Goal: Task Accomplishment & Management: Manage account settings

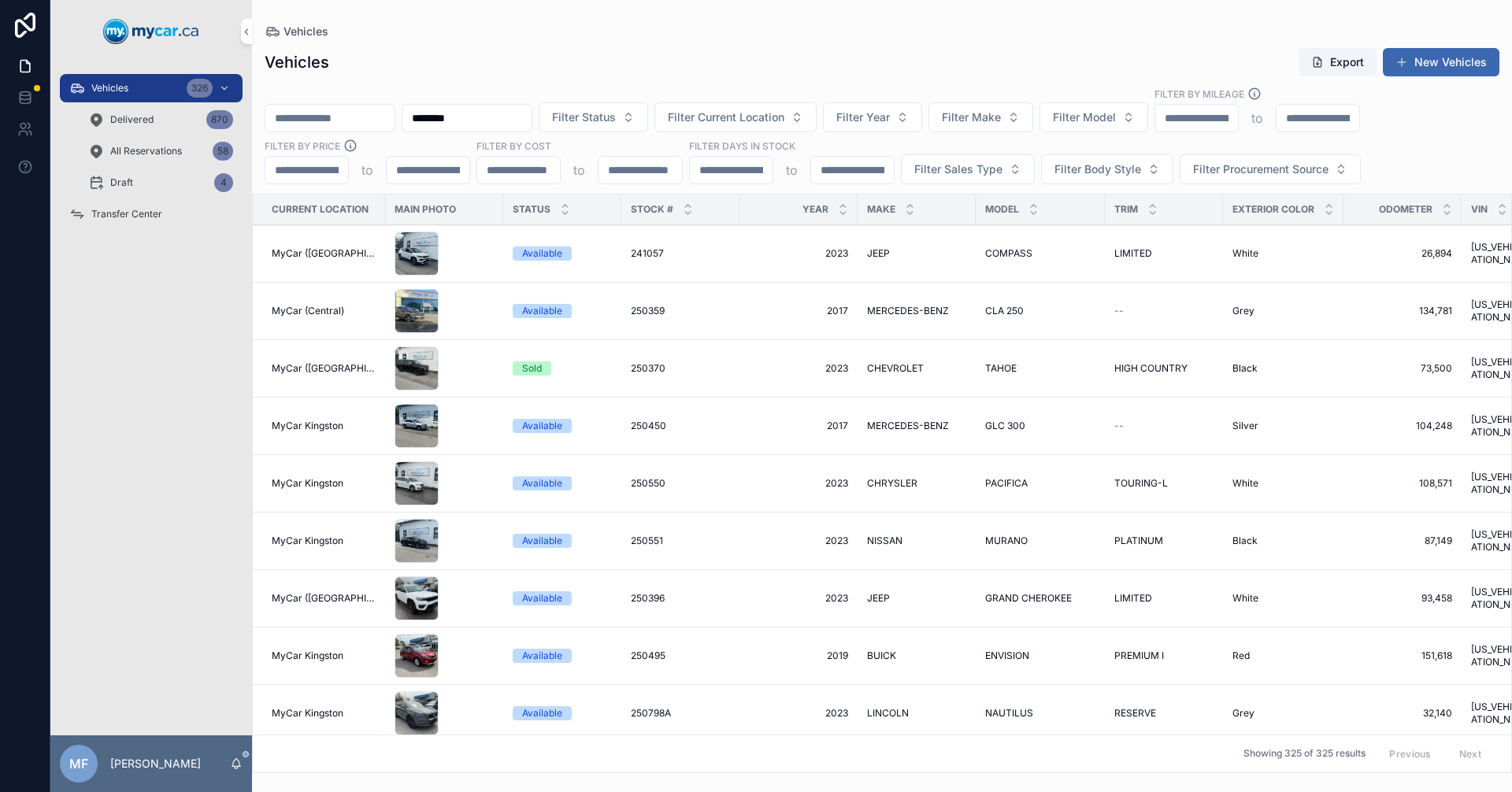
click at [532, 111] on input "********" at bounding box center [467, 118] width 129 height 22
type input "********"
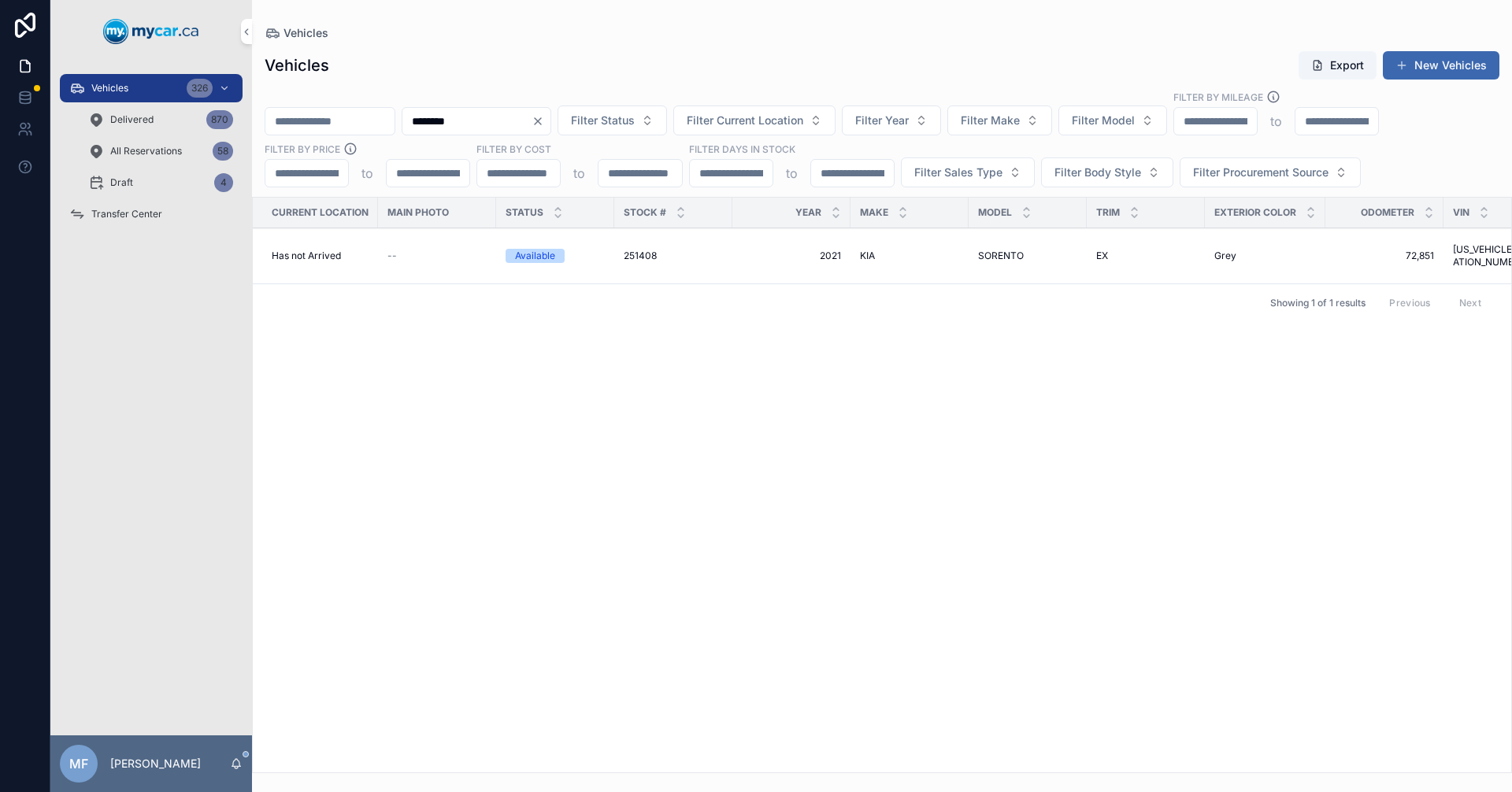
click at [646, 259] on span "251408" at bounding box center [639, 256] width 33 height 13
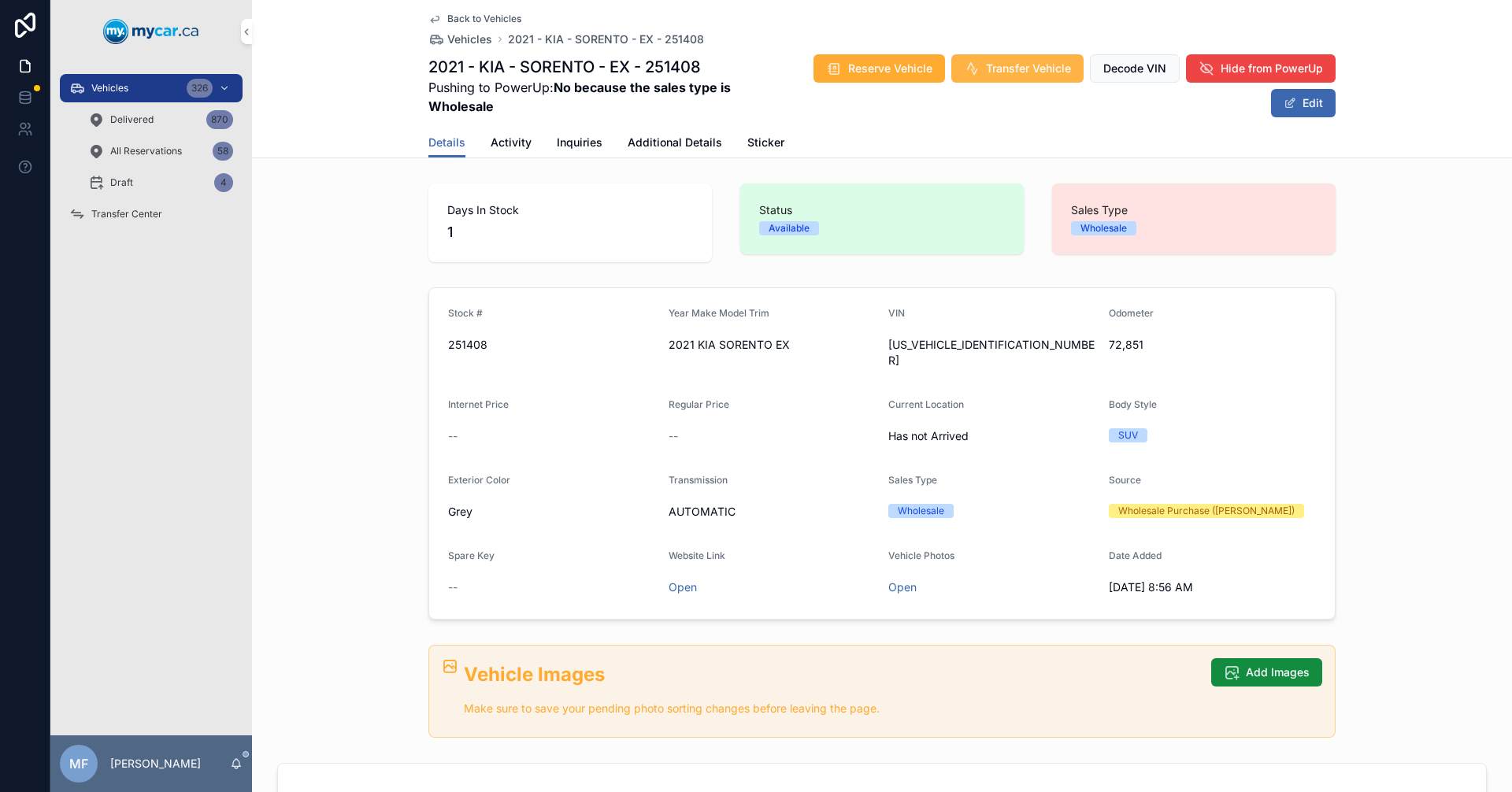
click at [1023, 65] on span "Transfer Vehicle" at bounding box center [1028, 69] width 85 height 16
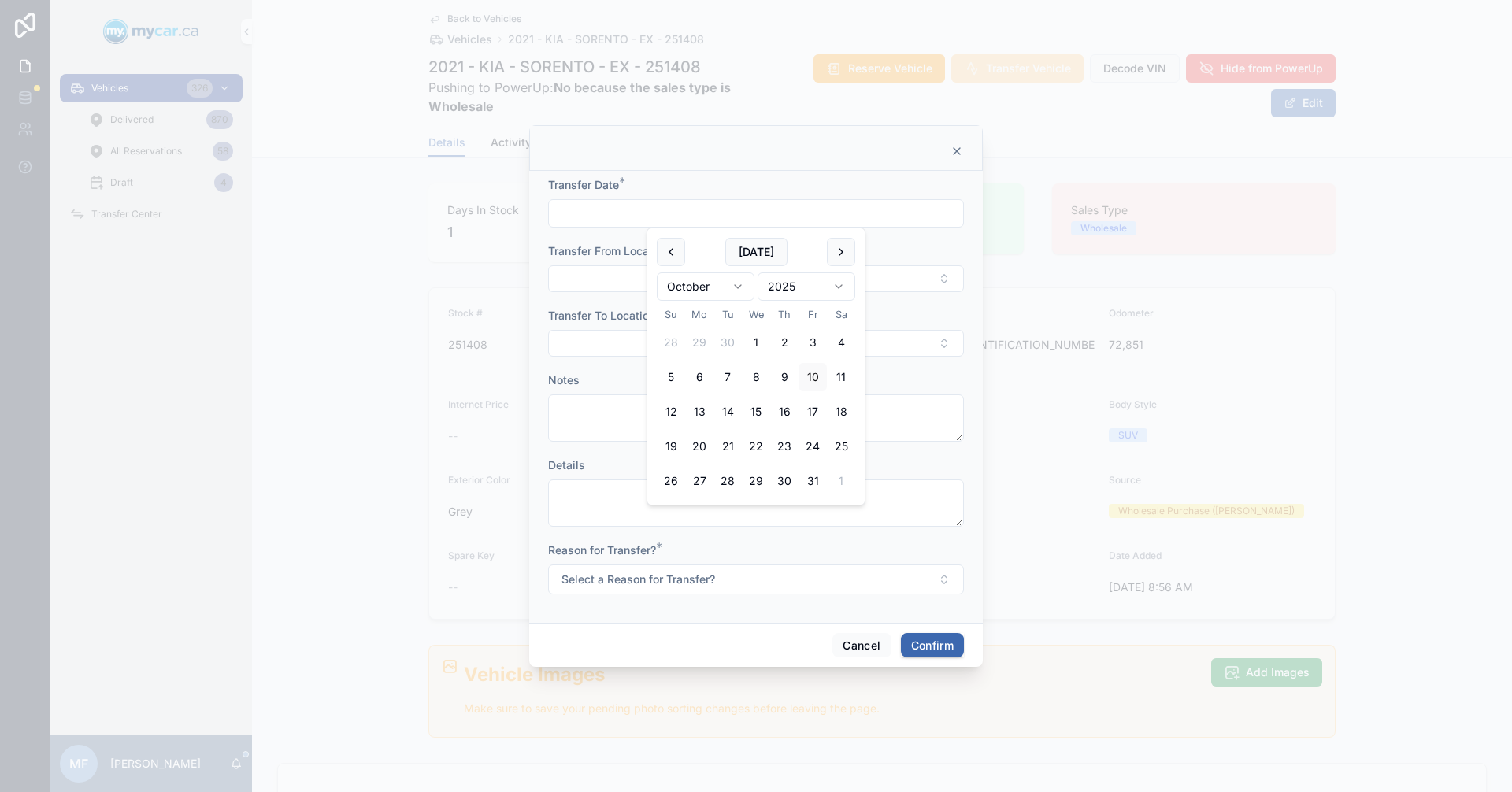
click at [814, 211] on input "text" at bounding box center [756, 213] width 414 height 22
click at [755, 251] on button "[DATE]" at bounding box center [756, 252] width 62 height 28
type input "**********"
click at [776, 167] on div at bounding box center [755, 148] width 453 height 46
click at [604, 273] on button "Select Button" at bounding box center [755, 278] width 415 height 27
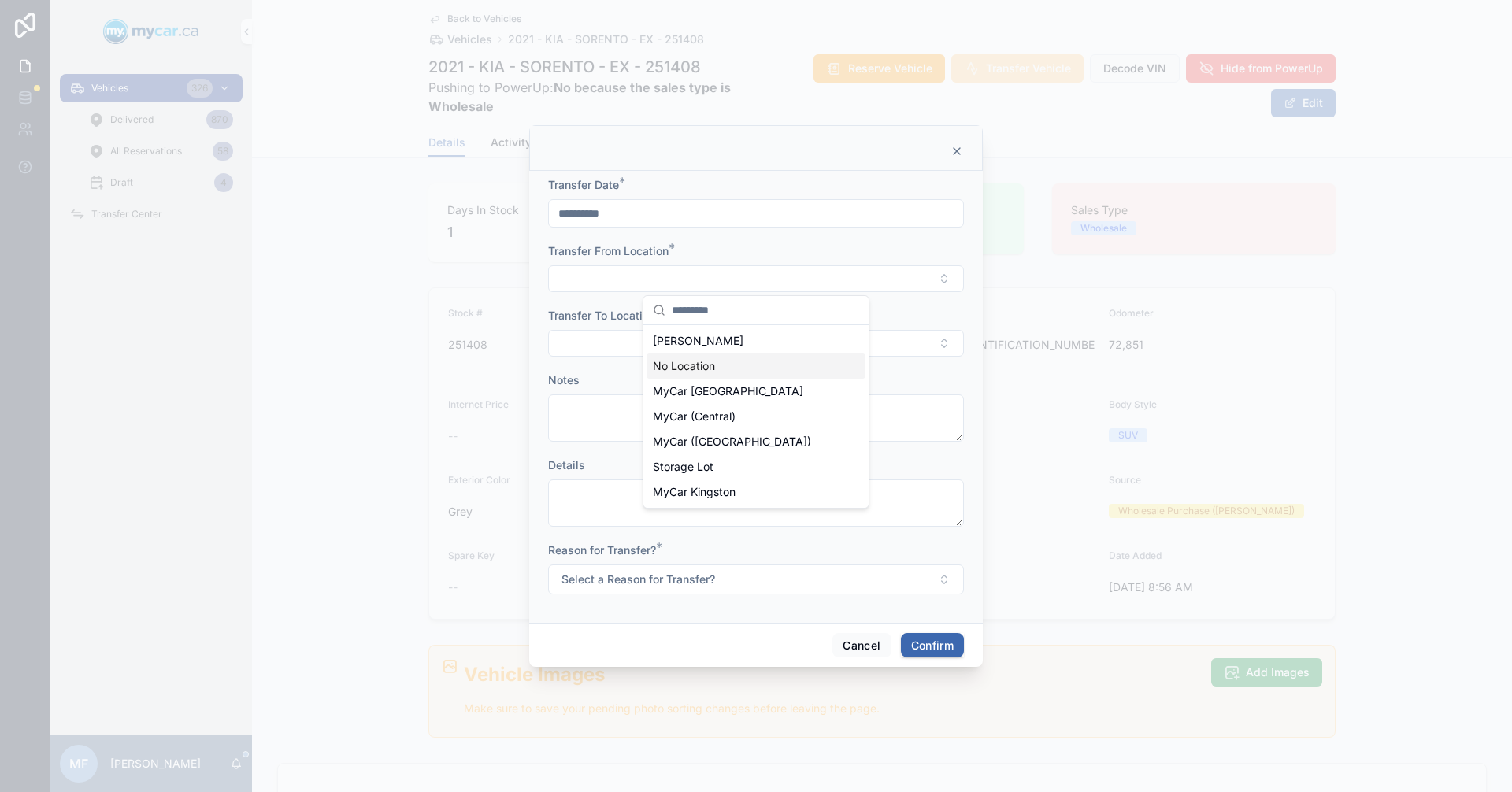
click at [700, 366] on span "No Location" at bounding box center [683, 367] width 62 height 16
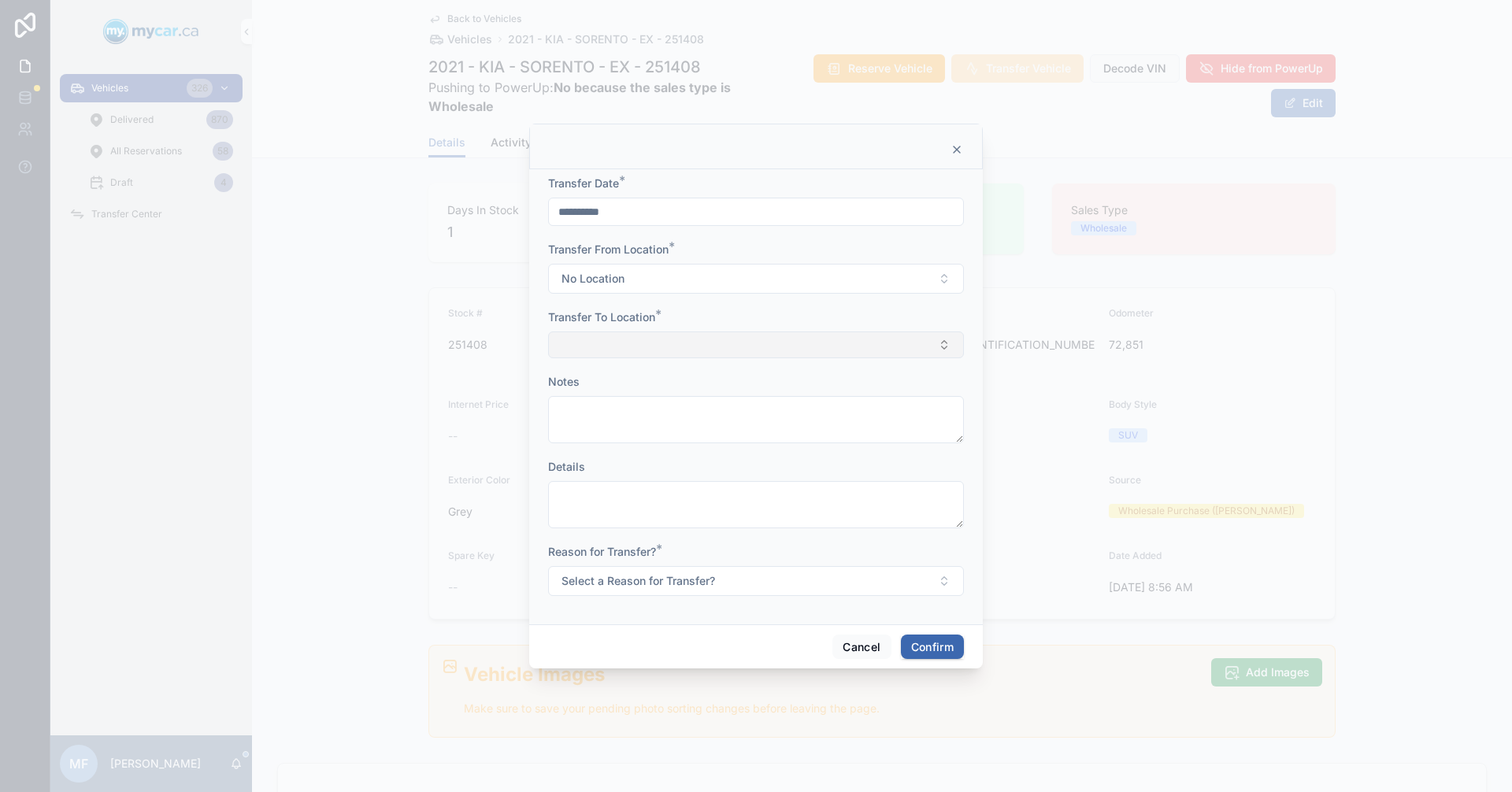
click at [819, 346] on button "Select Button" at bounding box center [755, 345] width 415 height 27
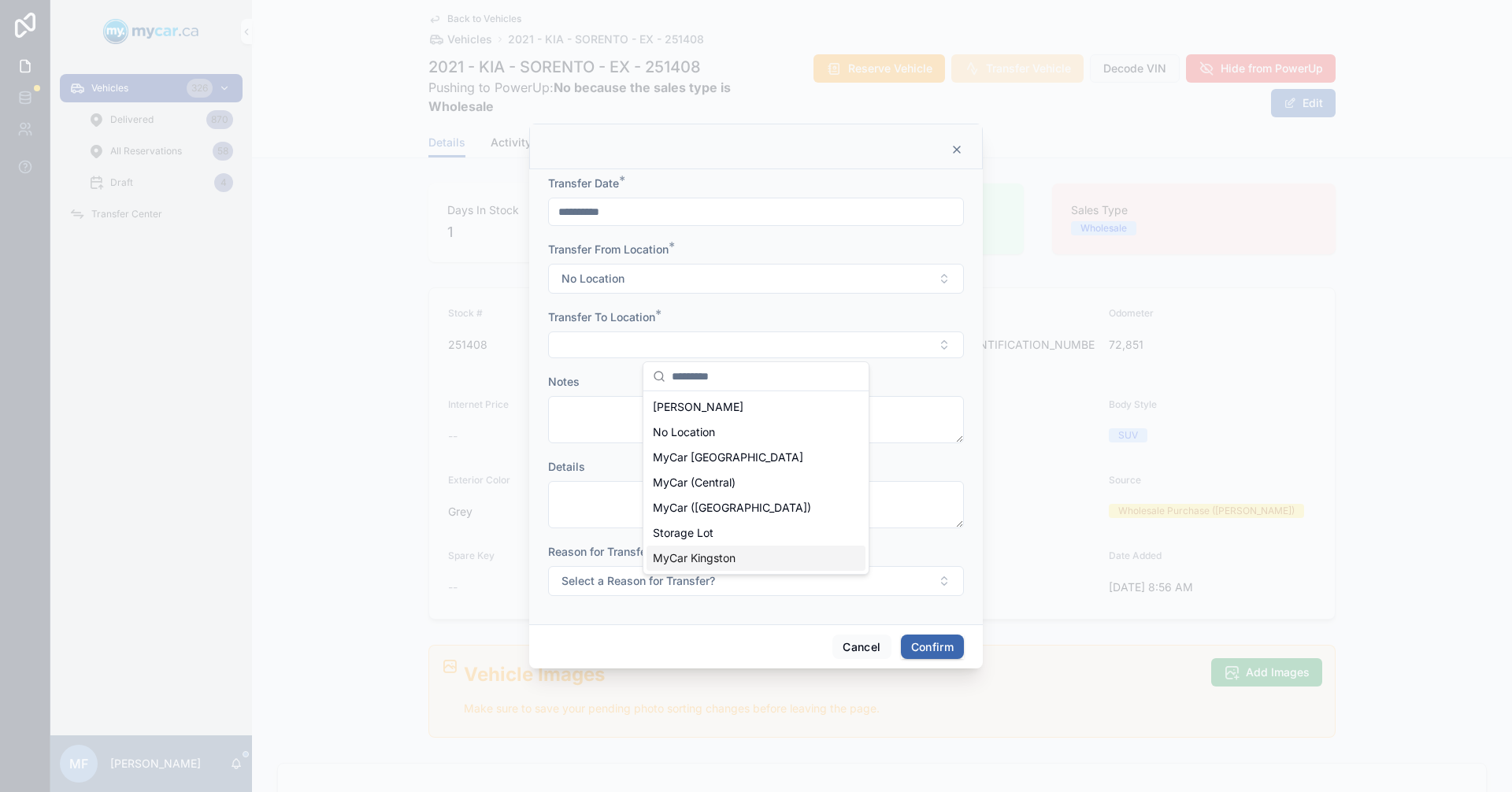
click at [704, 555] on span "MyCar Kingston" at bounding box center [693, 559] width 83 height 16
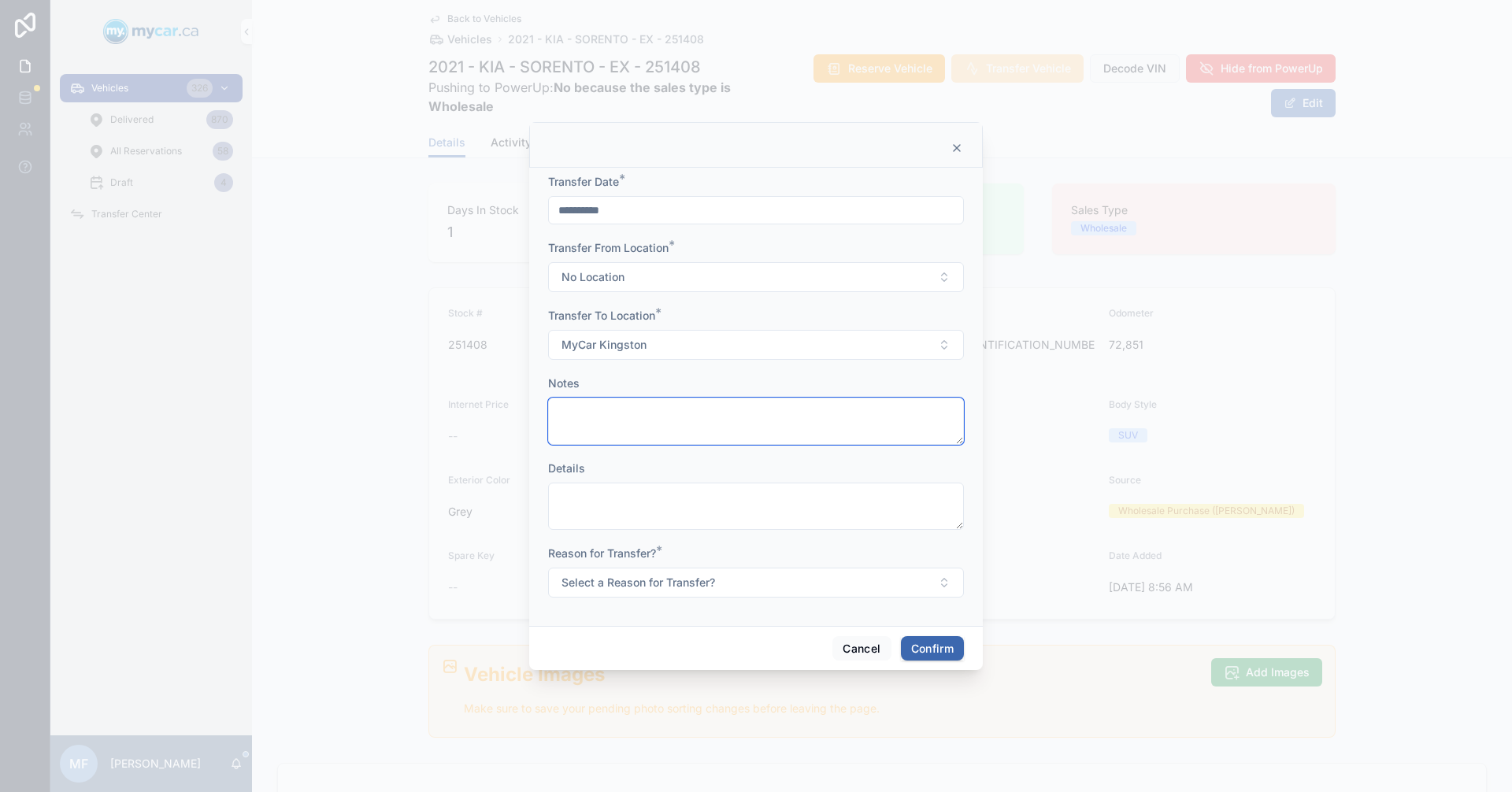
click at [754, 423] on textarea at bounding box center [755, 420] width 415 height 47
type textarea "**********"
click at [663, 589] on span "Select a Reason for Transfer?" at bounding box center [638, 583] width 153 height 16
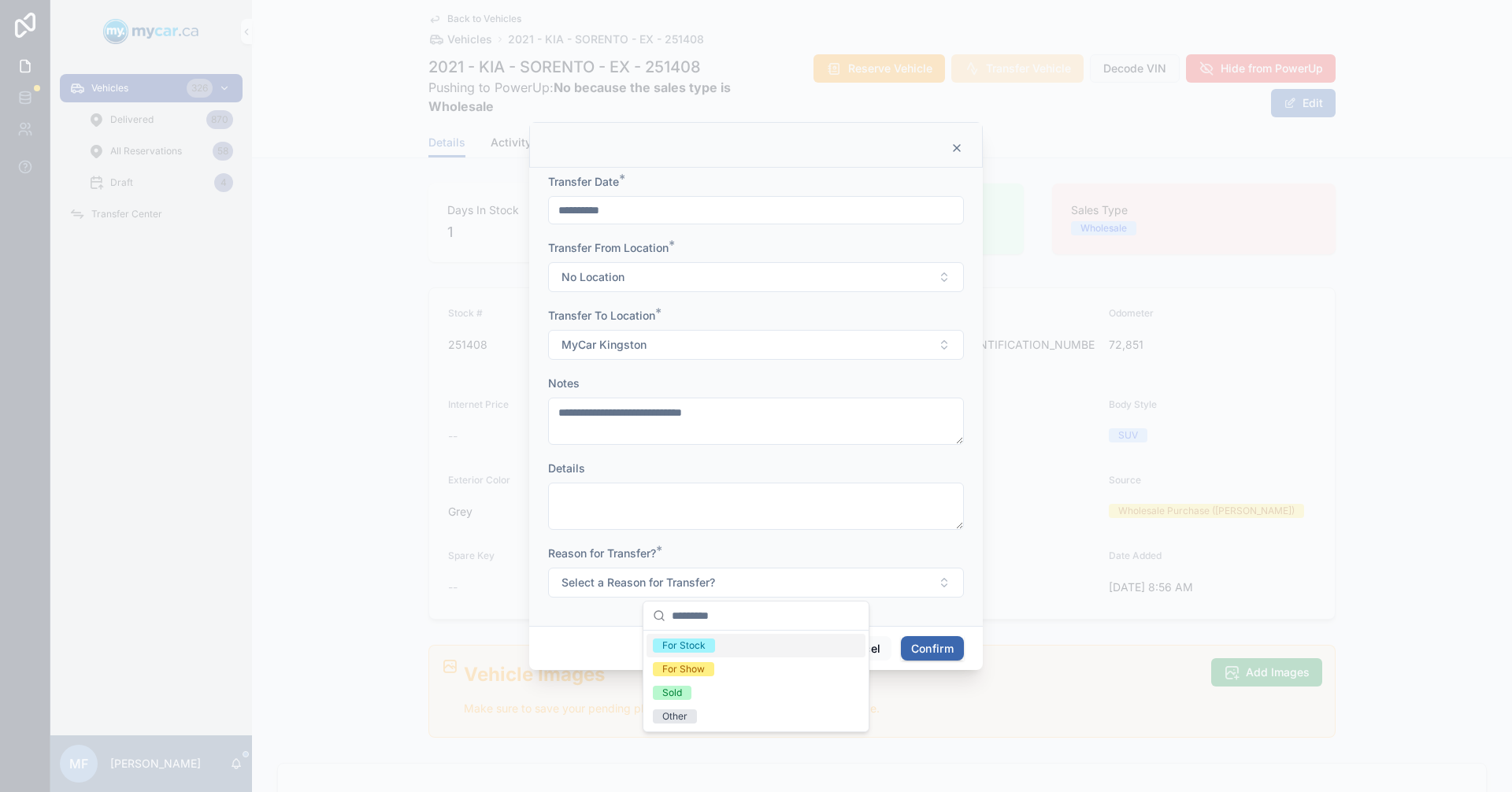
click at [663, 645] on div "For Stock" at bounding box center [683, 646] width 43 height 14
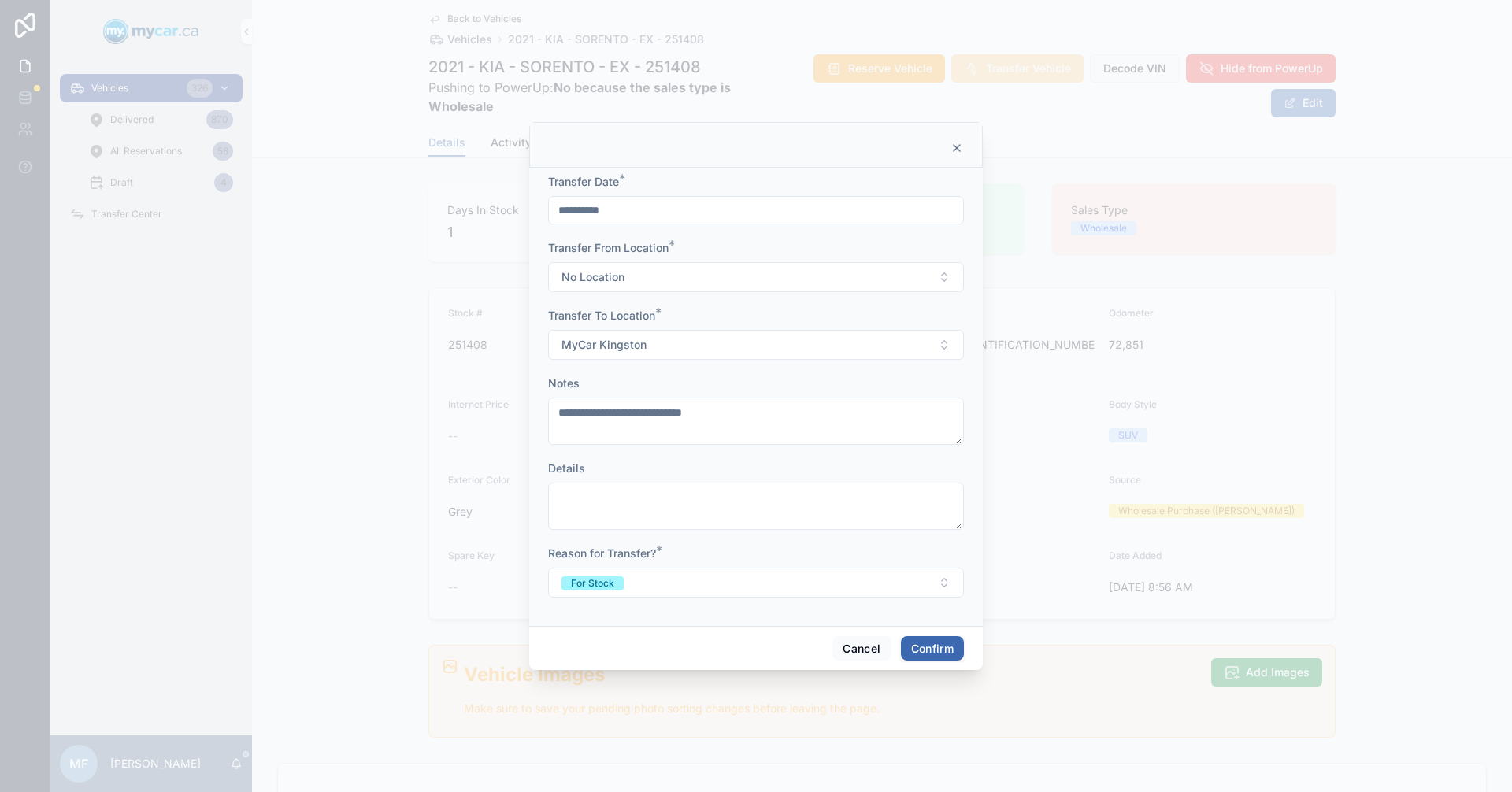
click at [935, 648] on button "Confirm" at bounding box center [931, 649] width 63 height 25
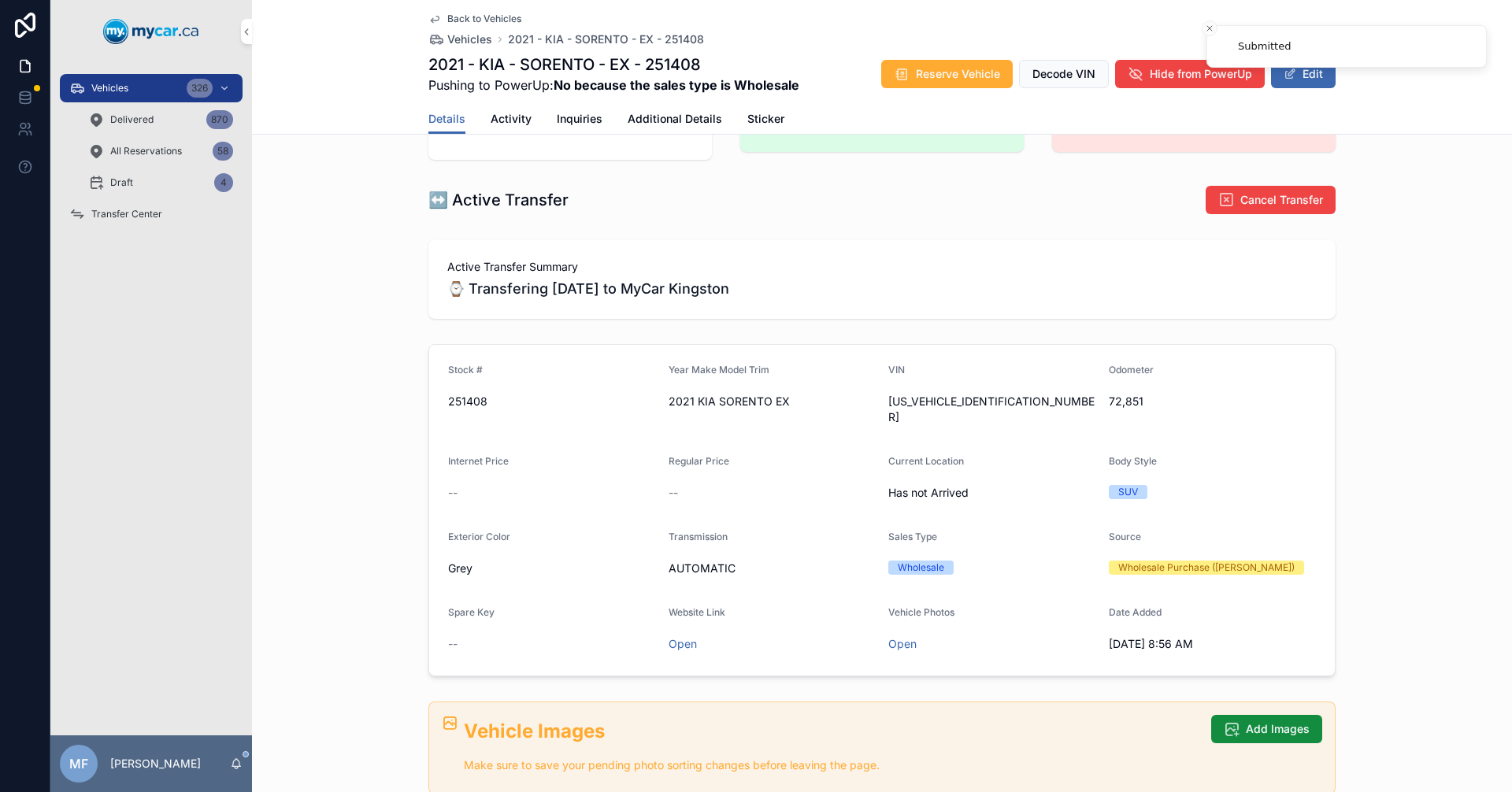
scroll to position [55, 0]
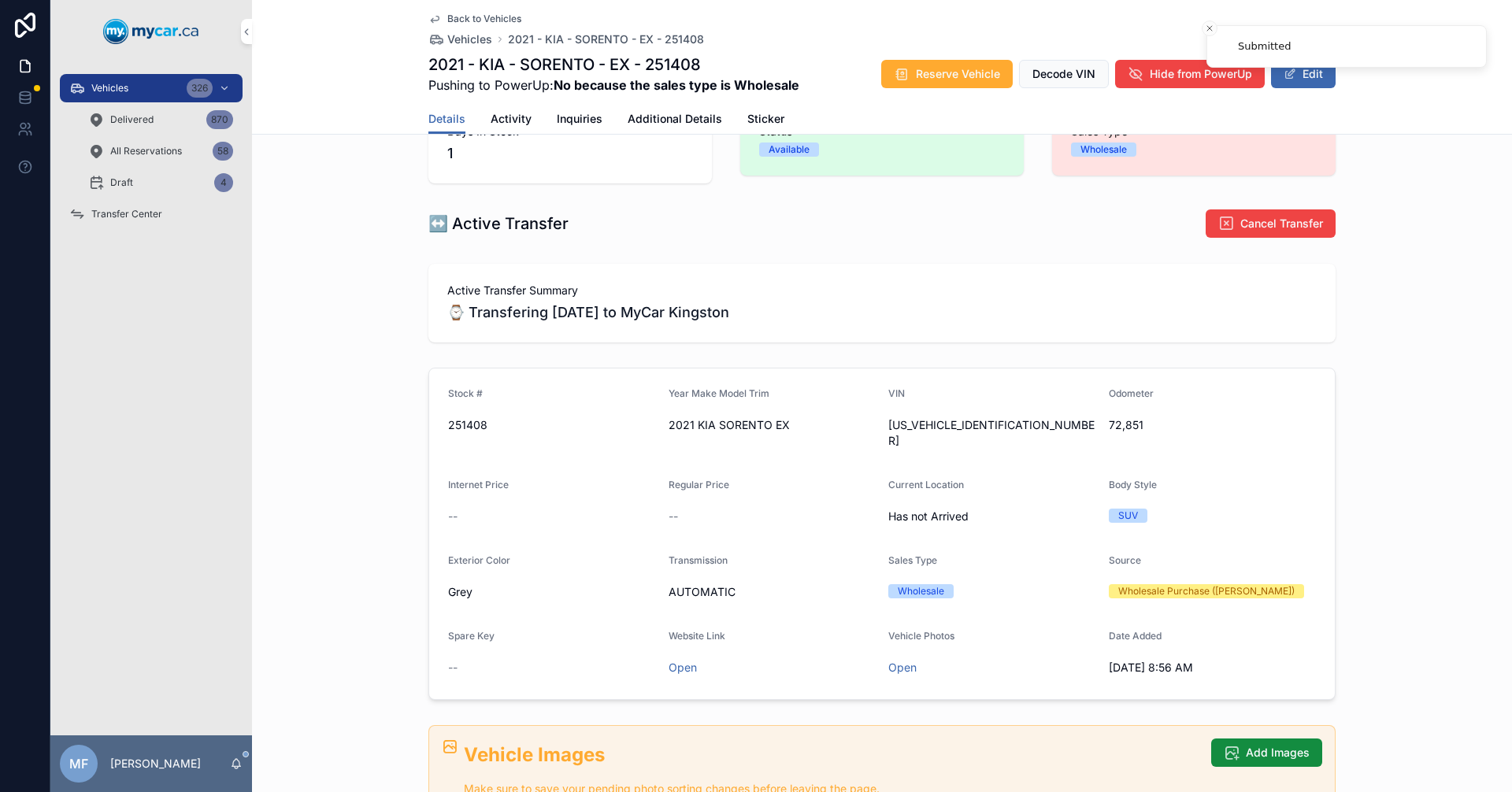
click at [506, 116] on span "Activity" at bounding box center [510, 119] width 41 height 16
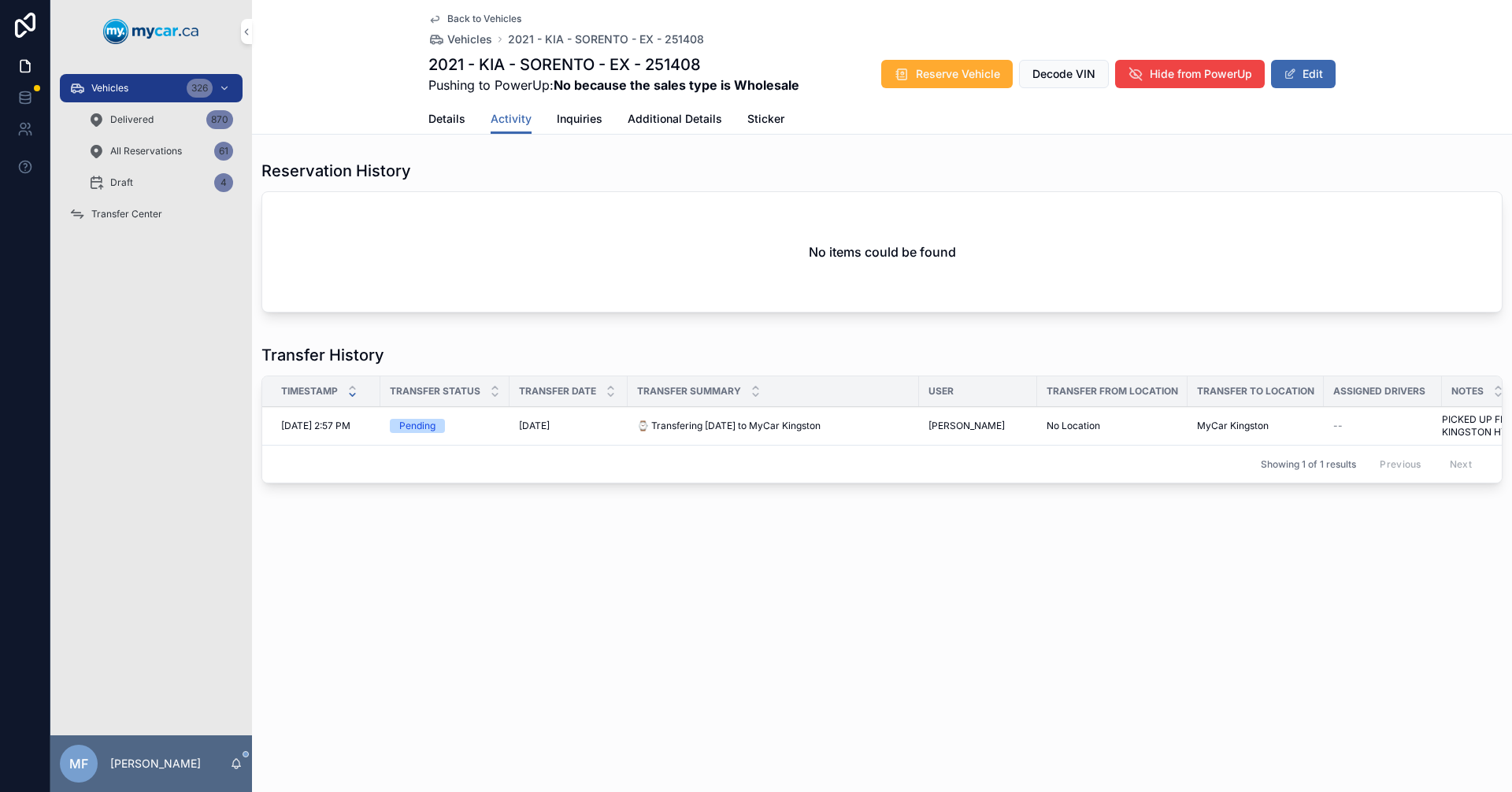
click at [427, 427] on div "Pending" at bounding box center [417, 426] width 36 height 14
click at [720, 425] on span "⌚ Transfering [DATE] to MyCar Kingston" at bounding box center [728, 425] width 183 height 13
click at [1459, 432] on span "PICKED UP FROM KINGSTON HYUNDAI" at bounding box center [1497, 425] width 112 height 25
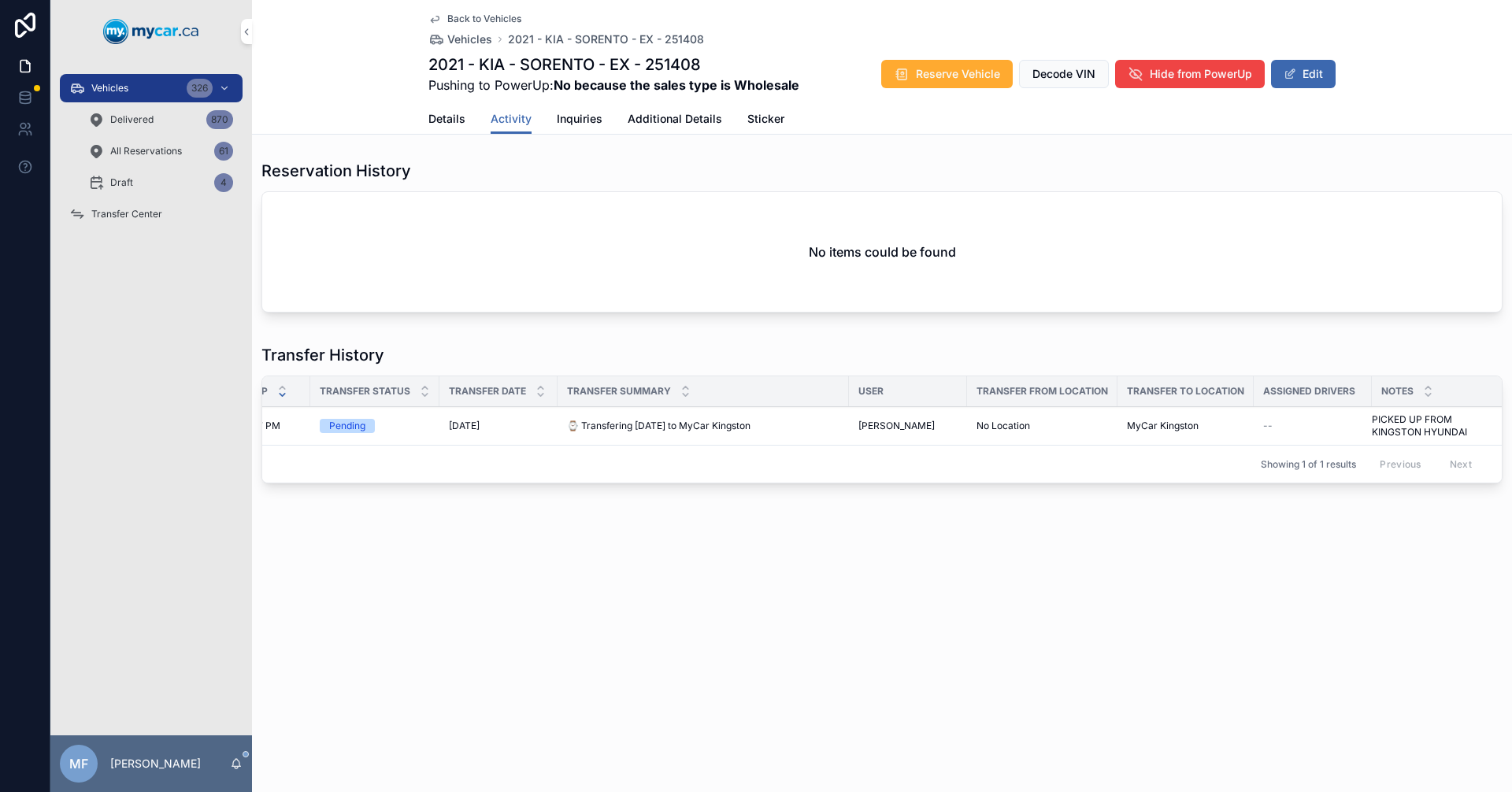
click at [606, 424] on span "⌚ Transfering [DATE] to MyCar Kingston" at bounding box center [658, 425] width 183 height 13
click at [348, 426] on div "Pending" at bounding box center [347, 426] width 36 height 14
click at [1194, 426] on span "MyCar Kingston" at bounding box center [1162, 425] width 72 height 13
click at [1414, 421] on span "PICKED UP FROM KINGSTON HYUNDAI" at bounding box center [1427, 425] width 112 height 25
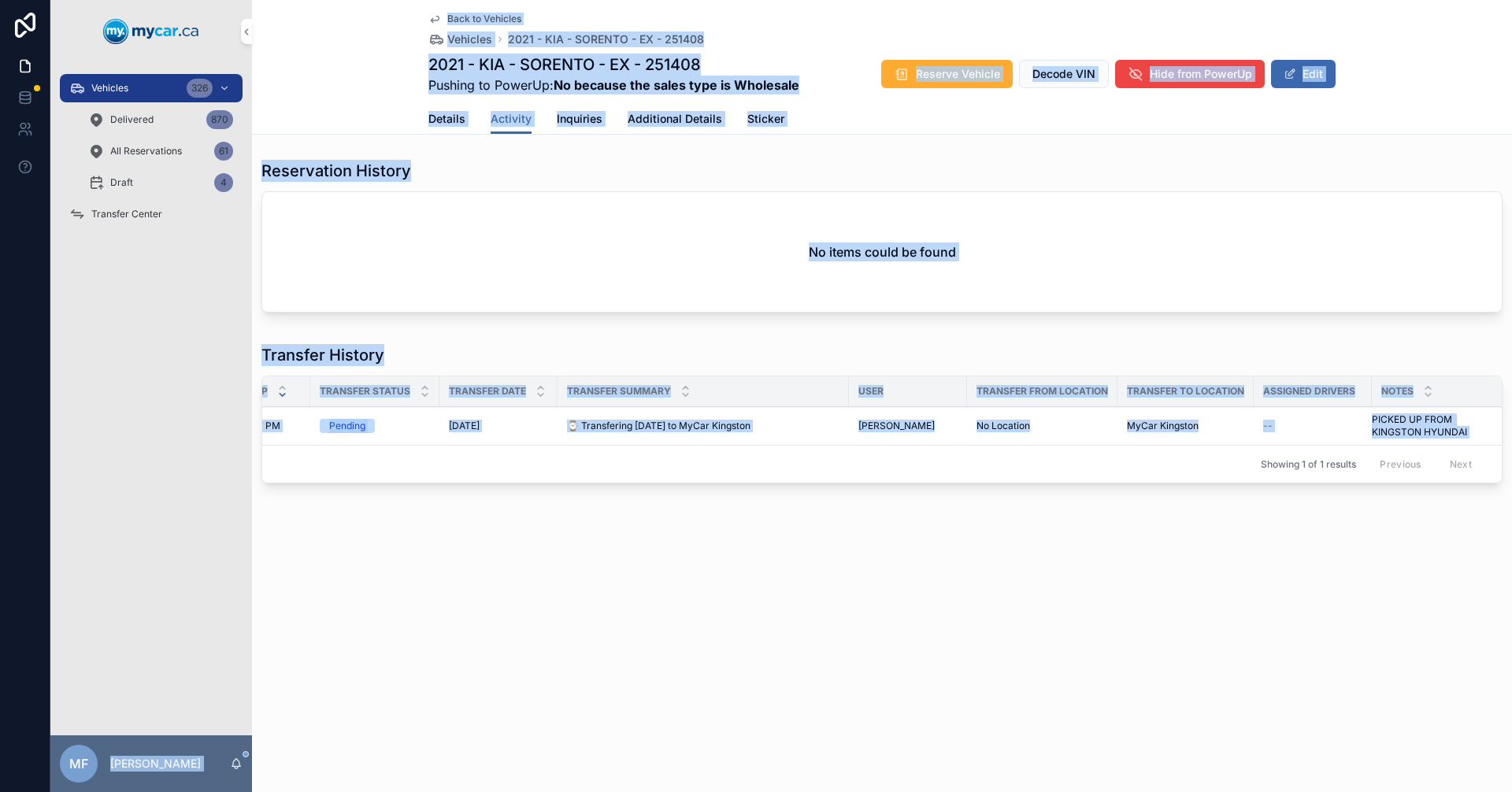
drag, startPoint x: 198, startPoint y: 444, endPoint x: 145, endPoint y: 437, distance: 53.5
click at [145, 437] on div "Vehicles 326 Delivered 870 All Reservations 61 Draft 4 Transfer Center MF [PERS…" at bounding box center [781, 396] width 1461 height 792
click at [784, 235] on div "No items could be found" at bounding box center [882, 252] width 1239 height 120
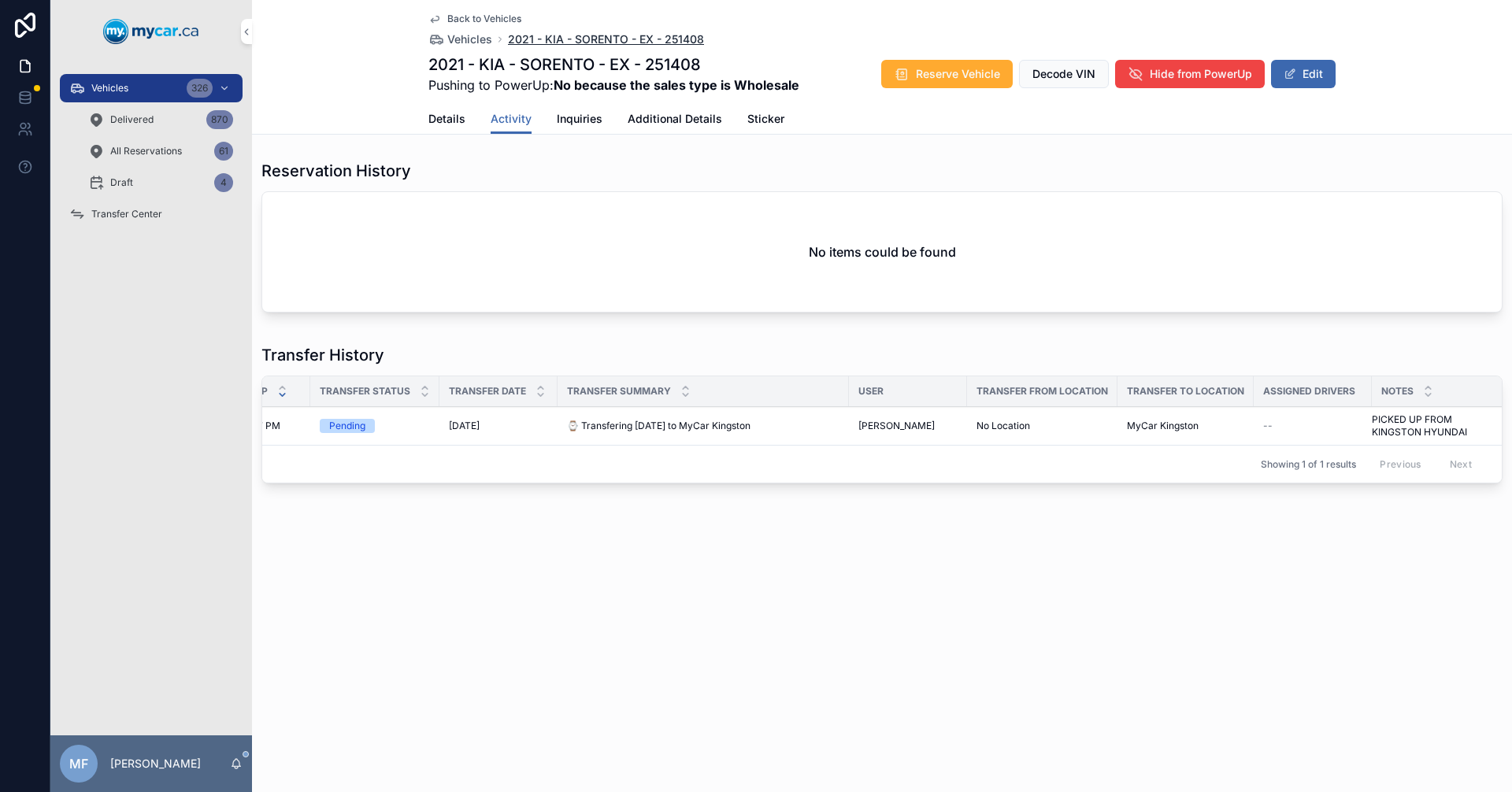
click at [588, 40] on span "2021 - KIA - SORENTO - EX - 251408" at bounding box center [606, 40] width 196 height 16
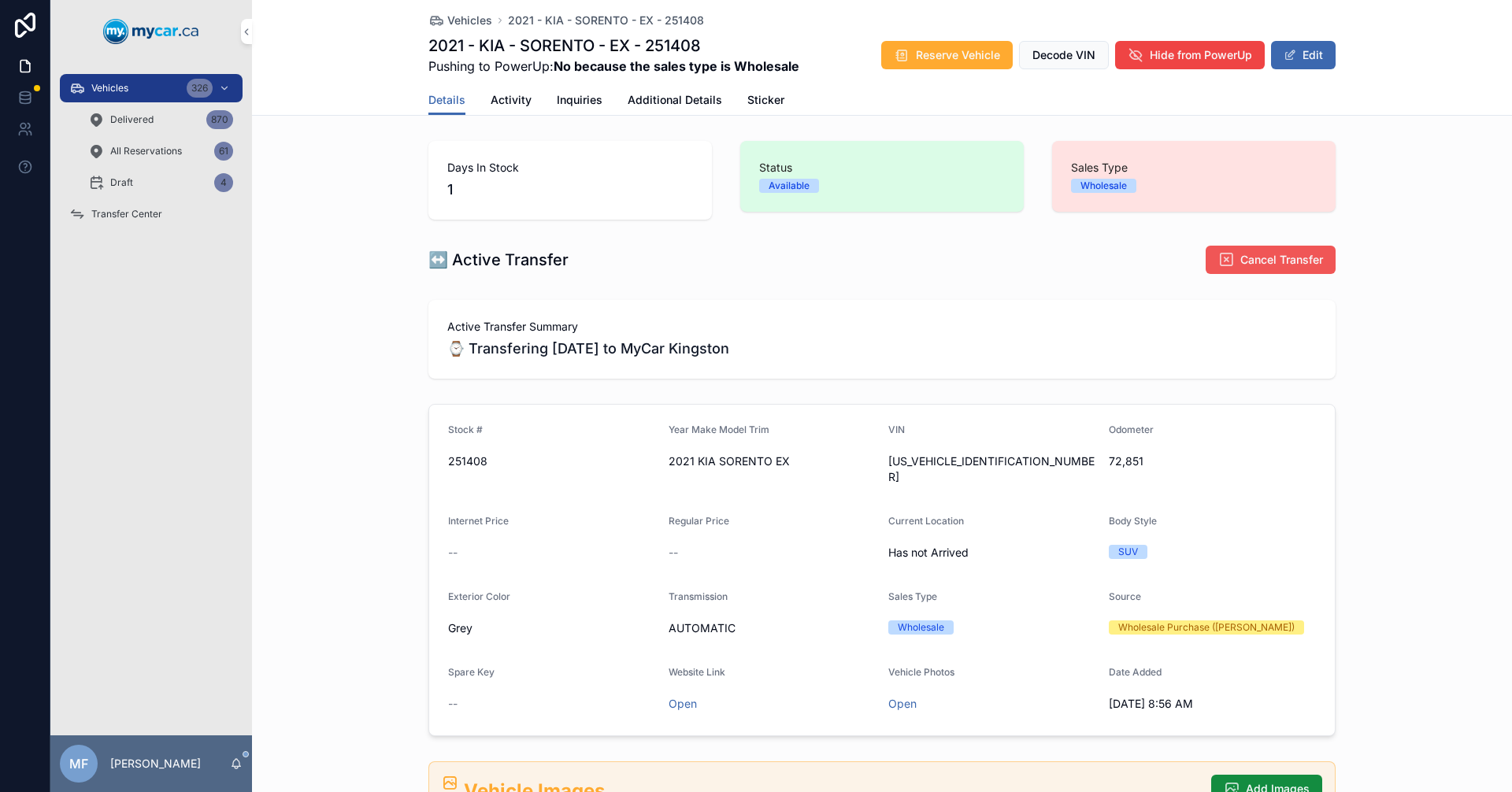
click at [1228, 269] on button "Cancel Transfer" at bounding box center [1270, 260] width 129 height 28
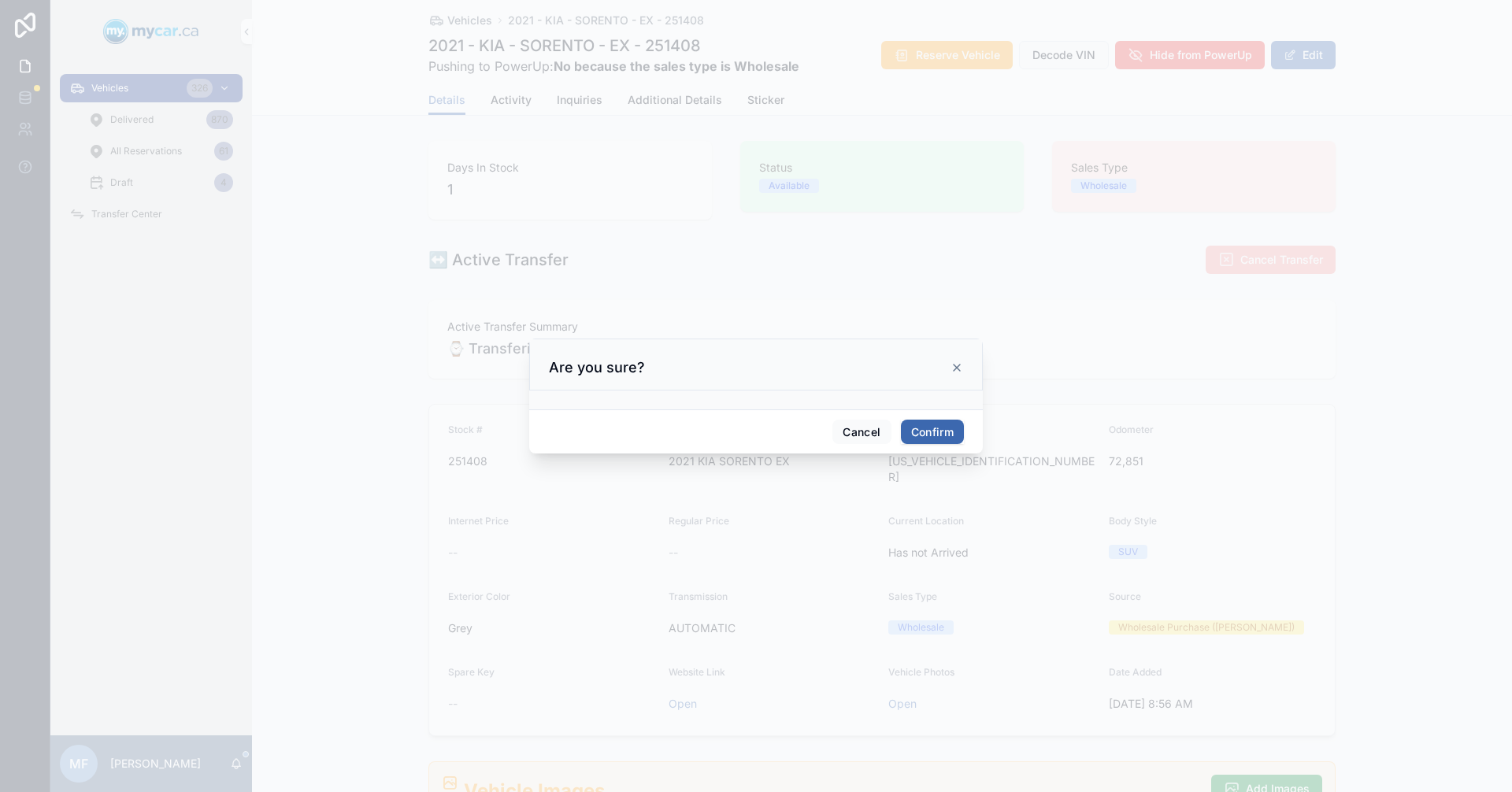
click at [948, 419] on button "Confirm" at bounding box center [931, 431] width 63 height 25
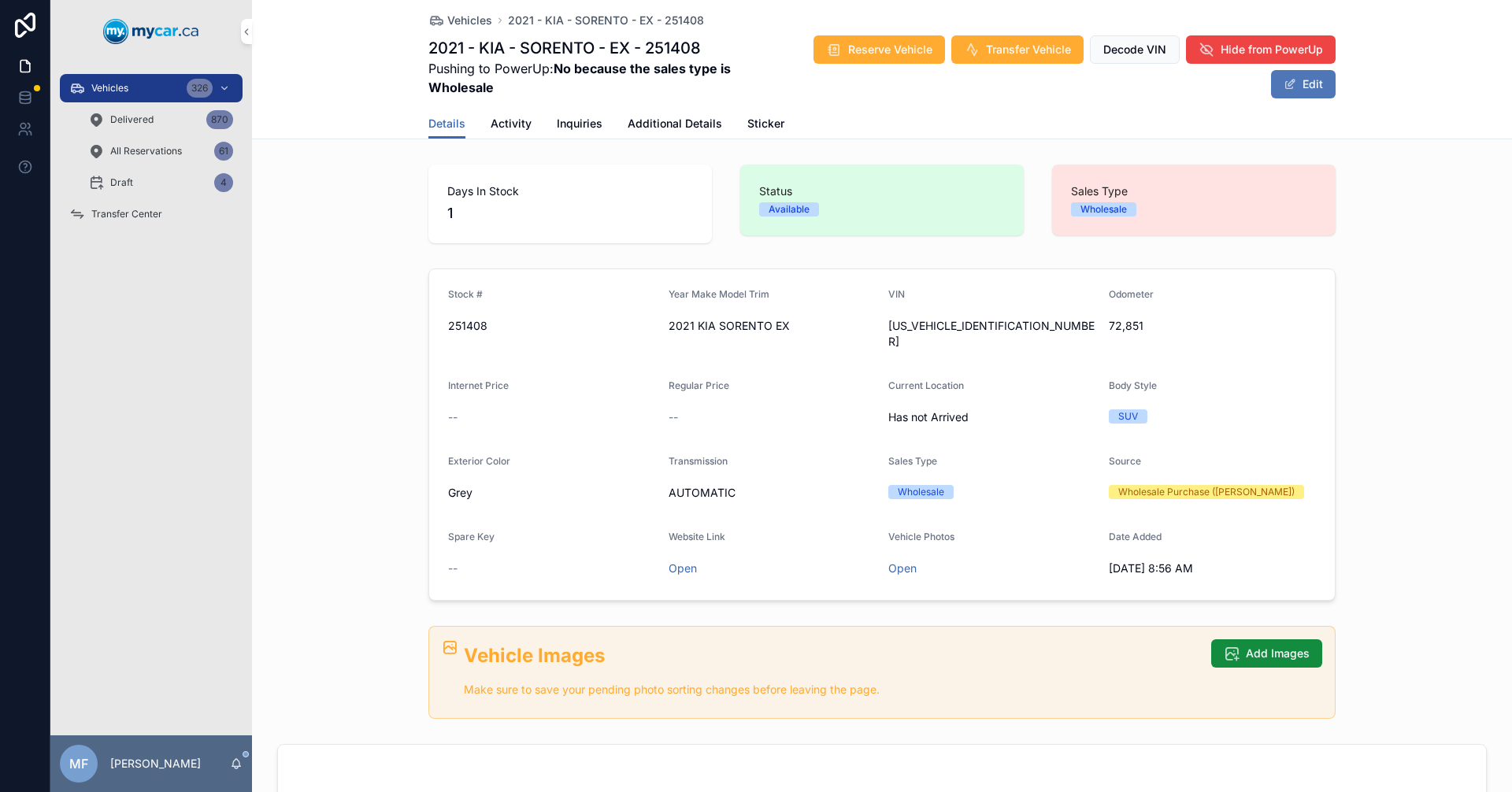
click at [1303, 87] on button "Edit" at bounding box center [1303, 84] width 65 height 28
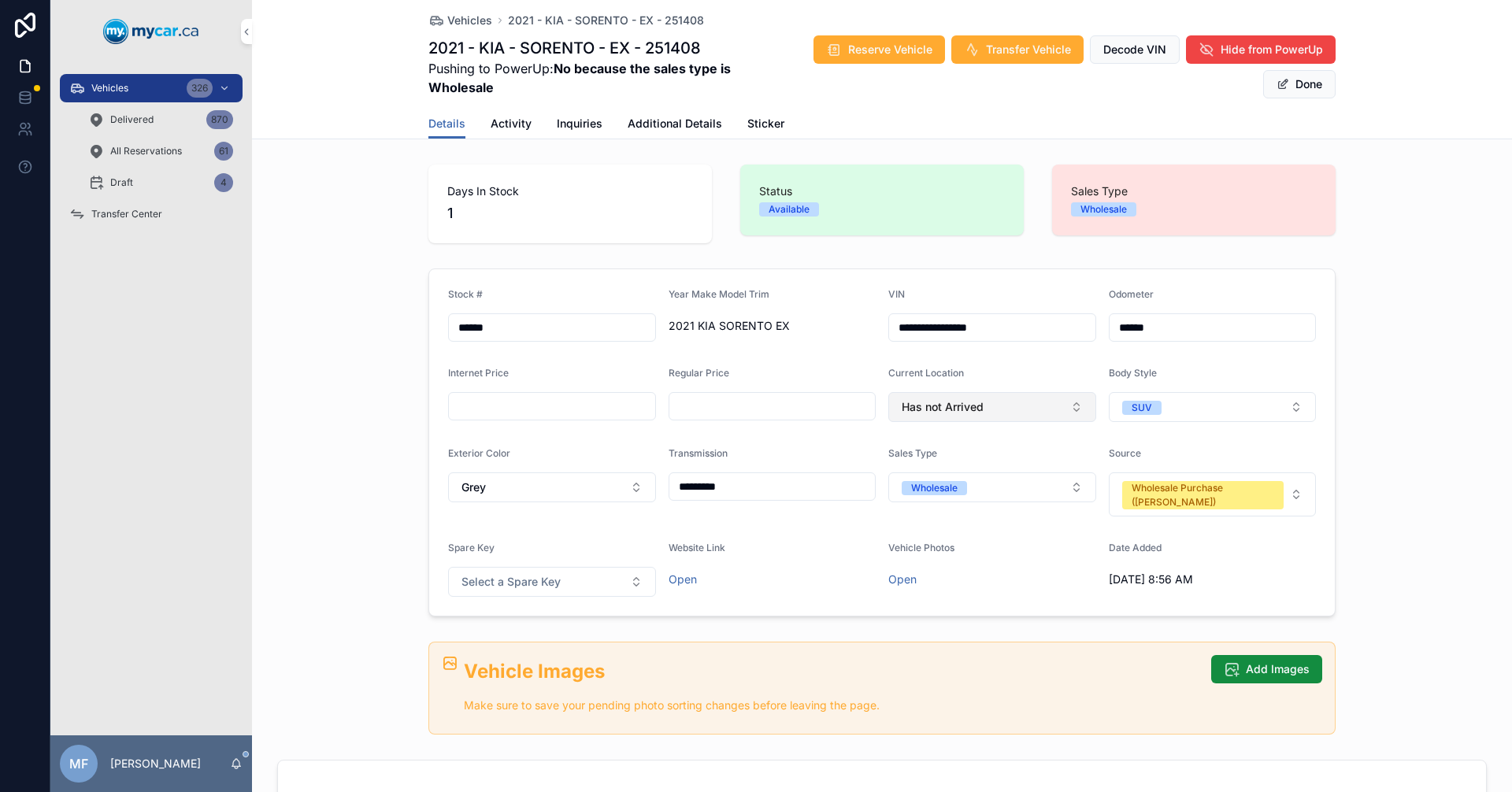
click at [990, 407] on button "Has not Arrived" at bounding box center [992, 407] width 208 height 30
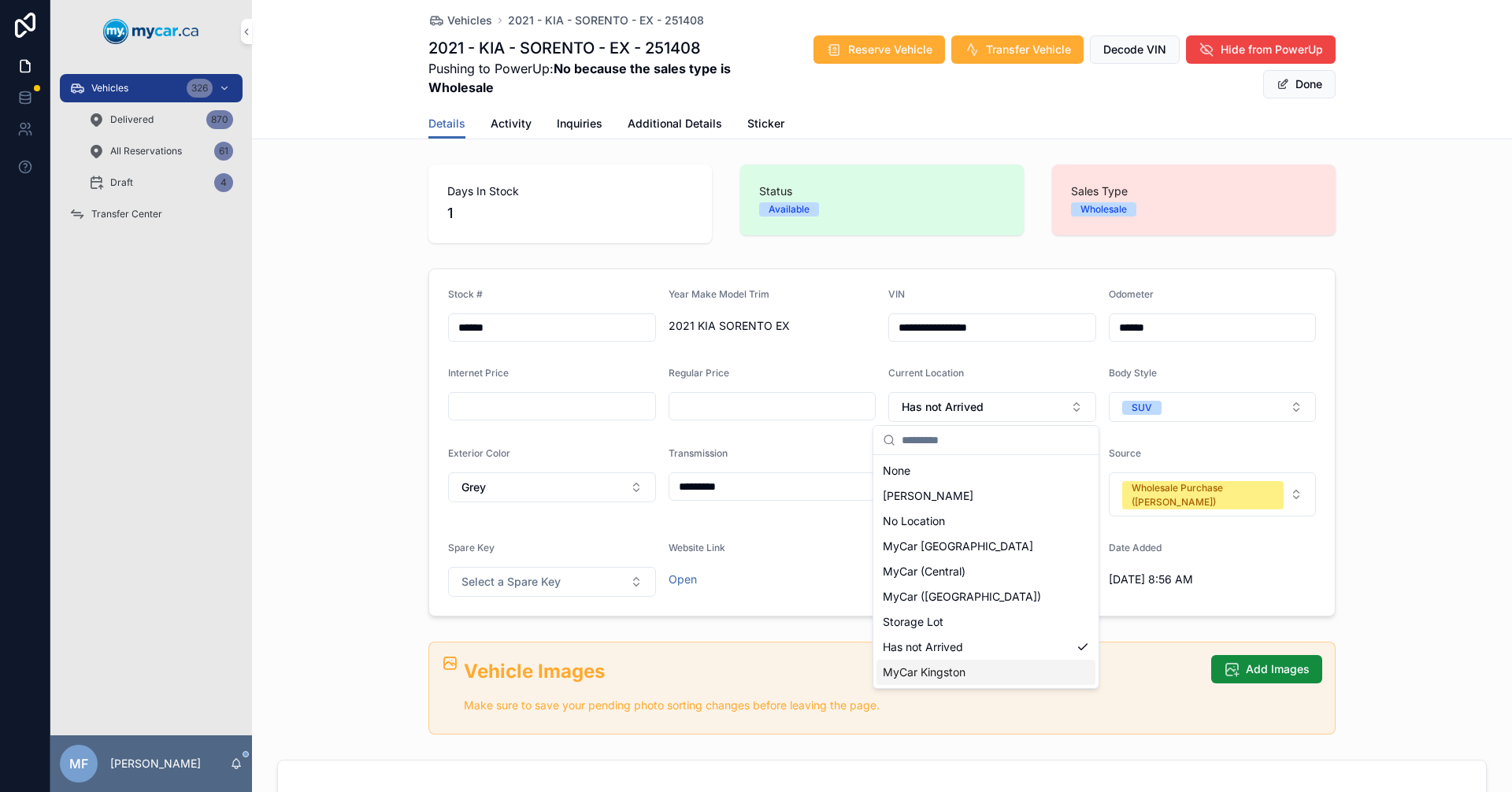
click at [907, 672] on span "MyCar Kingston" at bounding box center [923, 672] width 83 height 16
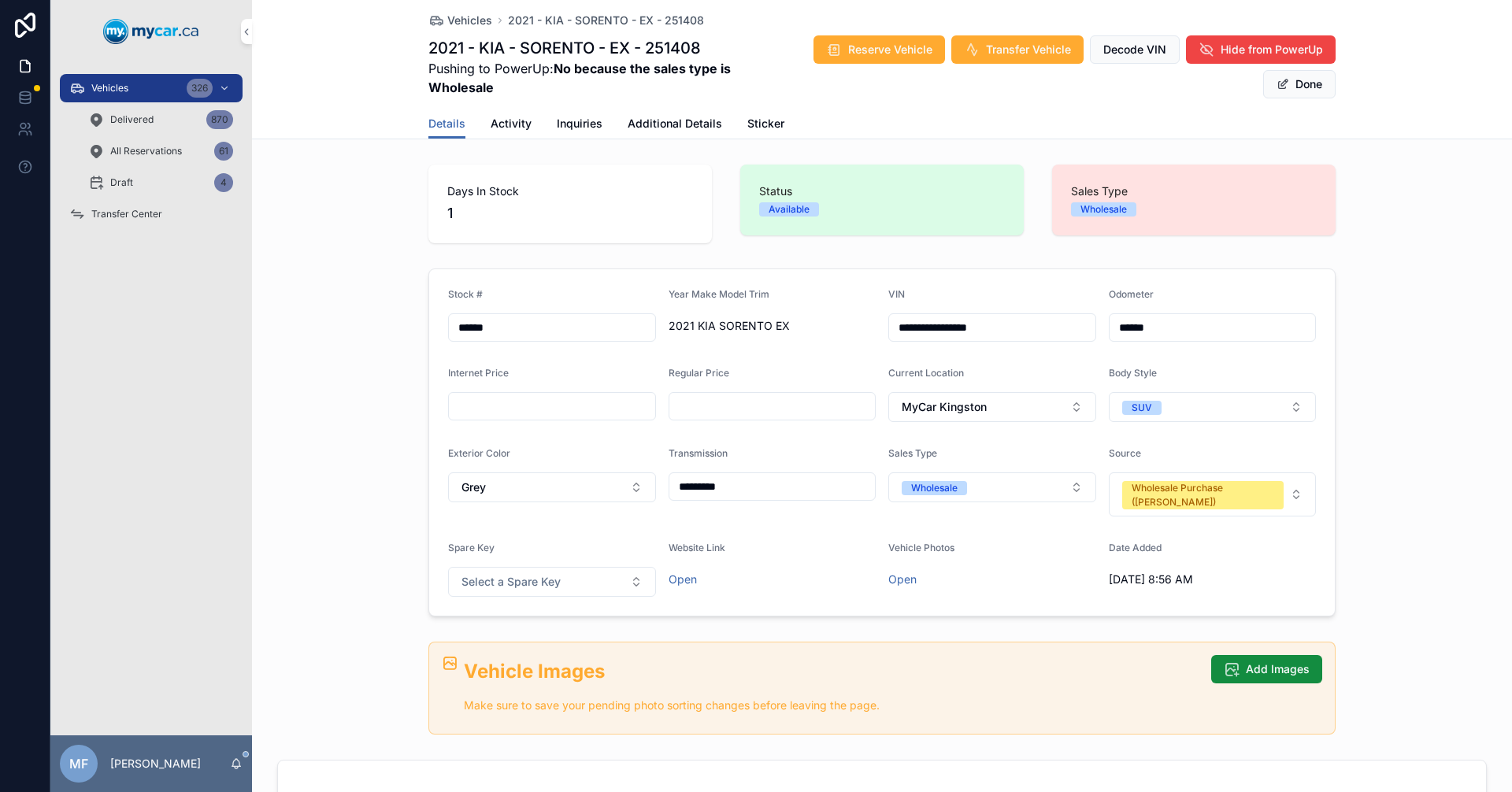
click at [1461, 434] on div "**********" at bounding box center [882, 442] width 1260 height 361
click at [1303, 81] on button "Done" at bounding box center [1299, 84] width 73 height 28
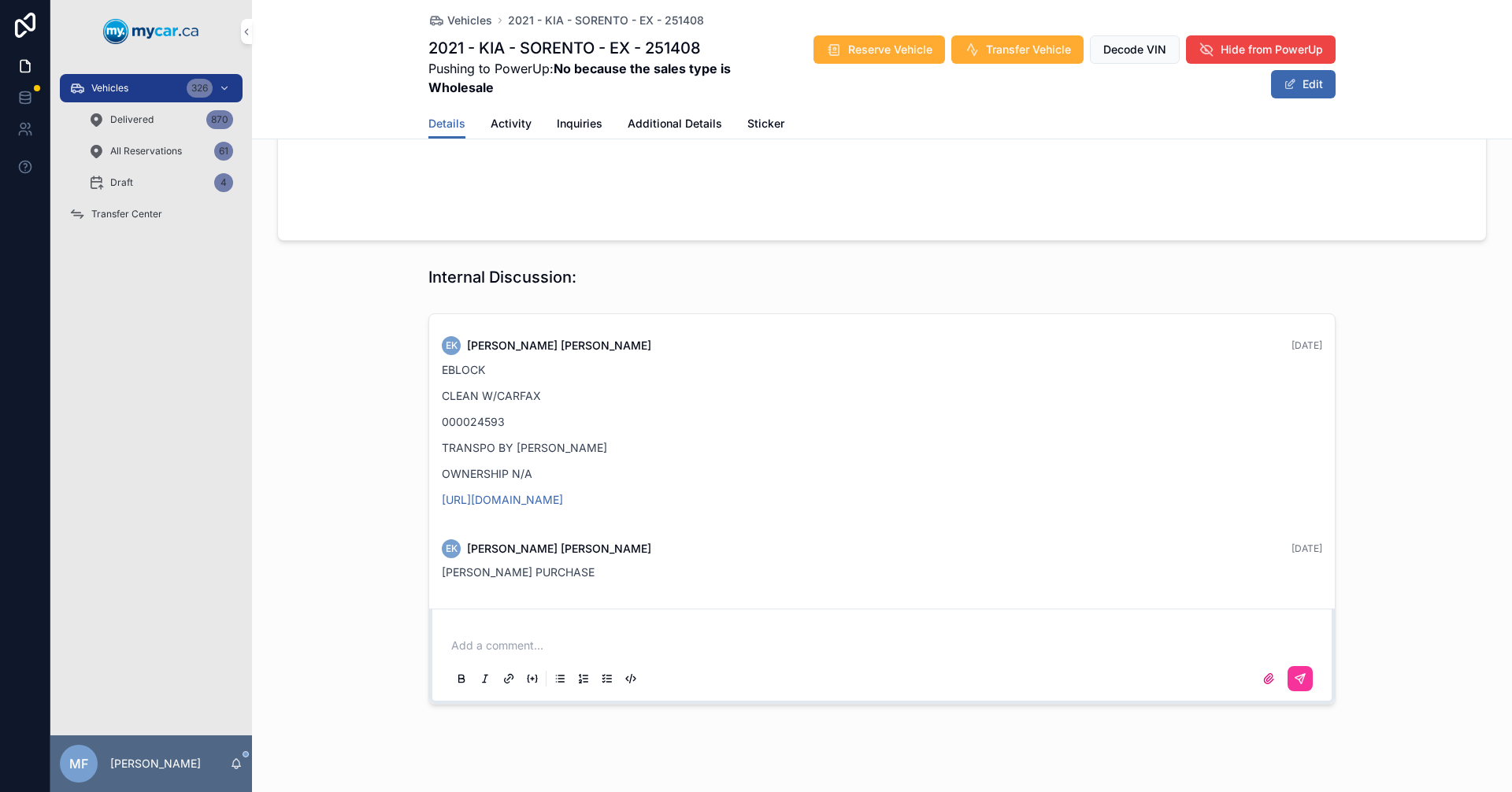
scroll to position [1313, 0]
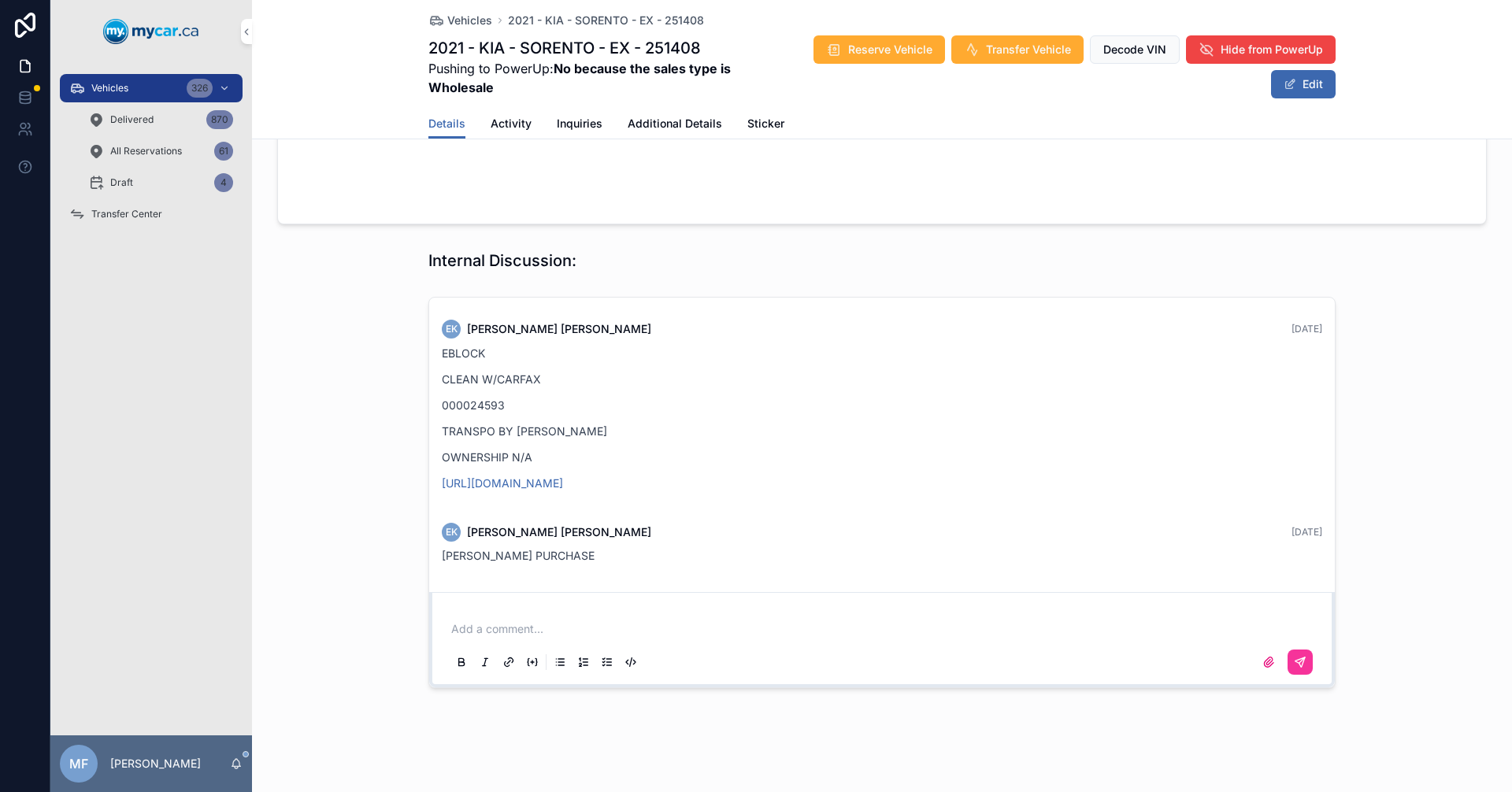
click at [529, 612] on div "Add a comment..." at bounding box center [882, 645] width 868 height 66
click at [521, 622] on p "scrollable content" at bounding box center [884, 630] width 868 height 16
click at [1295, 658] on icon "scrollable content" at bounding box center [1299, 661] width 9 height 9
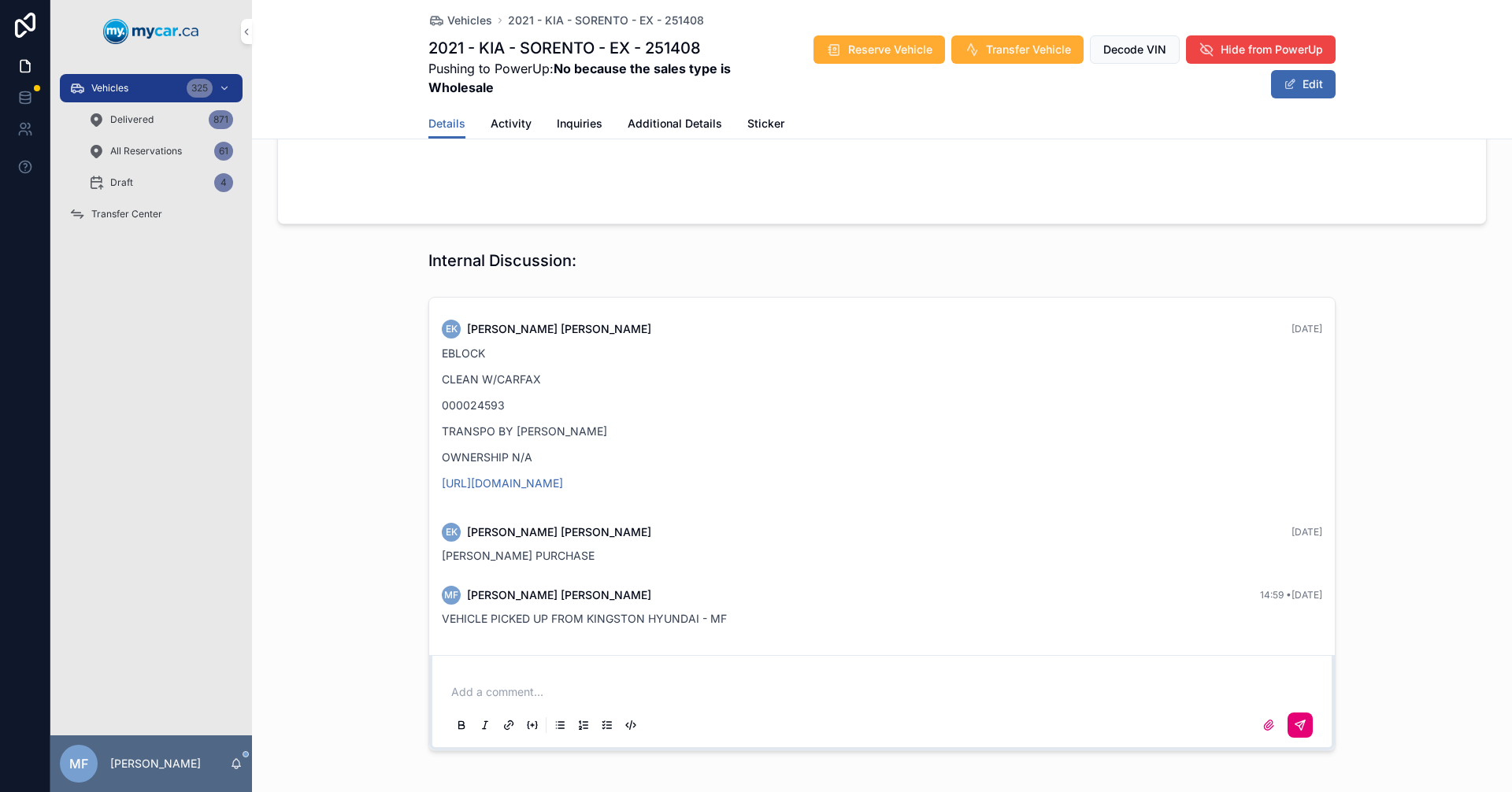
click at [444, 29] on div "Vehicles 2021 - KIA - SORENTO - EX - 251408 2021 - KIA - SORENTO - EX - 251408 …" at bounding box center [882, 54] width 907 height 109
click at [458, 22] on span "Vehicles" at bounding box center [469, 21] width 45 height 16
